Goal: Information Seeking & Learning: Learn about a topic

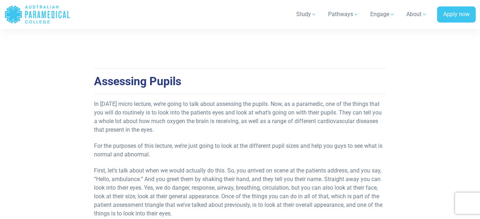
scroll to position [143, 0]
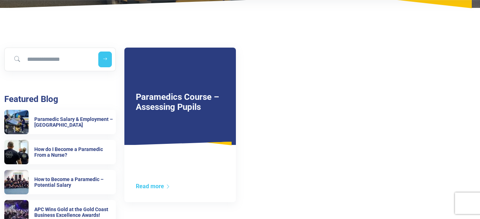
scroll to position [143, 0]
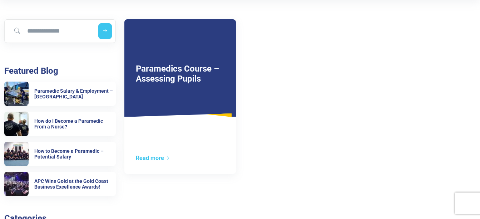
click at [206, 90] on div "Paramedics Course – Assessing Pupils" at bounding box center [179, 67] width 111 height 97
click at [159, 164] on div "Read more" at bounding box center [179, 164] width 111 height 20
click at [155, 158] on link "Read more" at bounding box center [153, 157] width 35 height 7
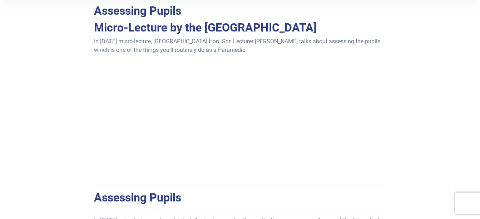
scroll to position [107, 0]
